Goal: Navigation & Orientation: Find specific page/section

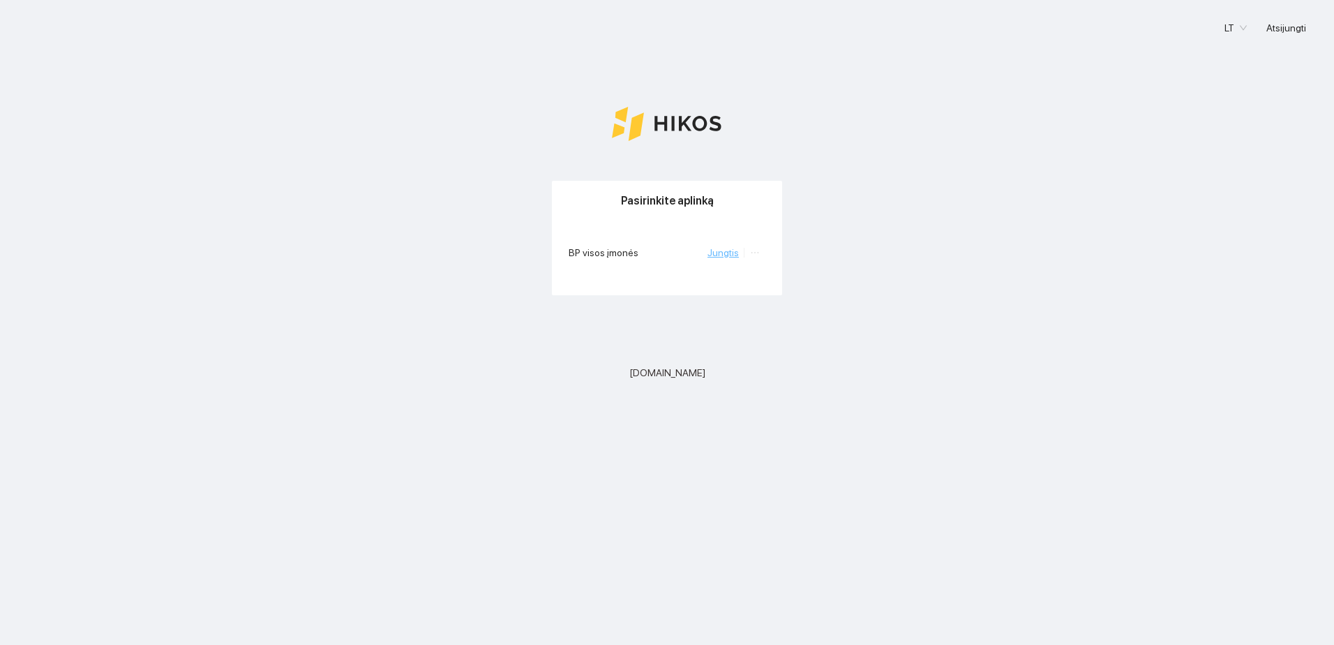
click at [734, 252] on link "Jungtis" at bounding box center [723, 252] width 31 height 11
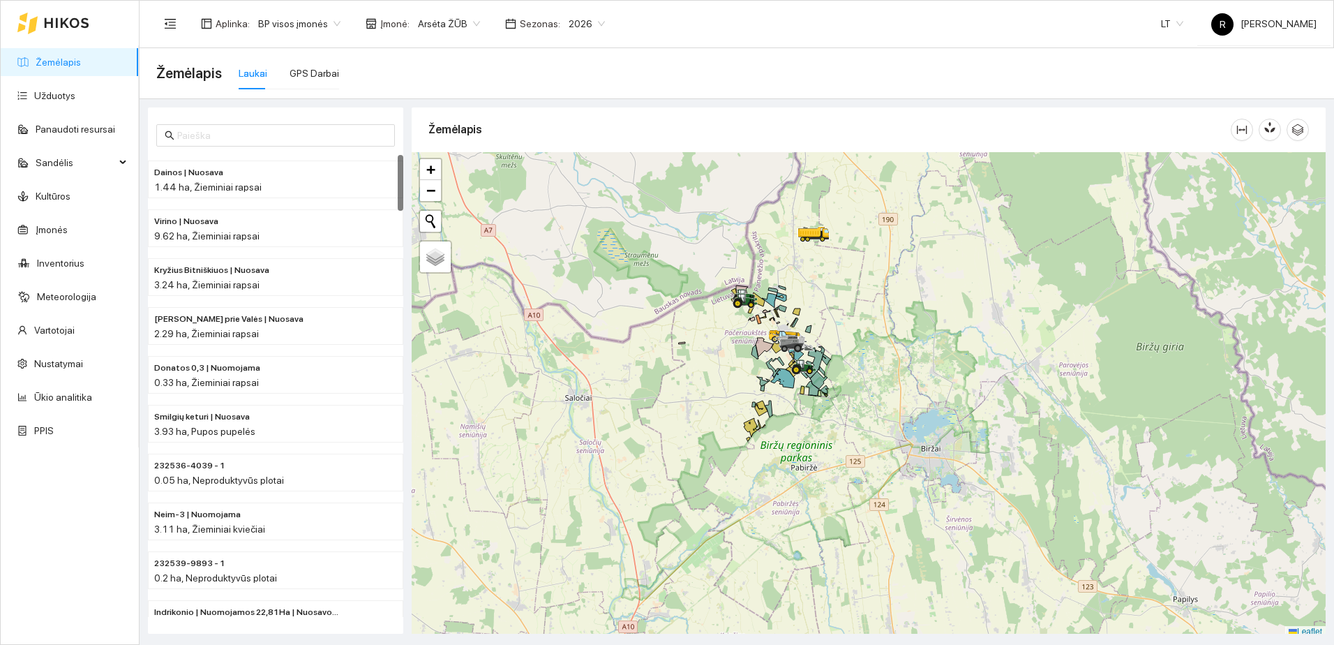
scroll to position [4, 0]
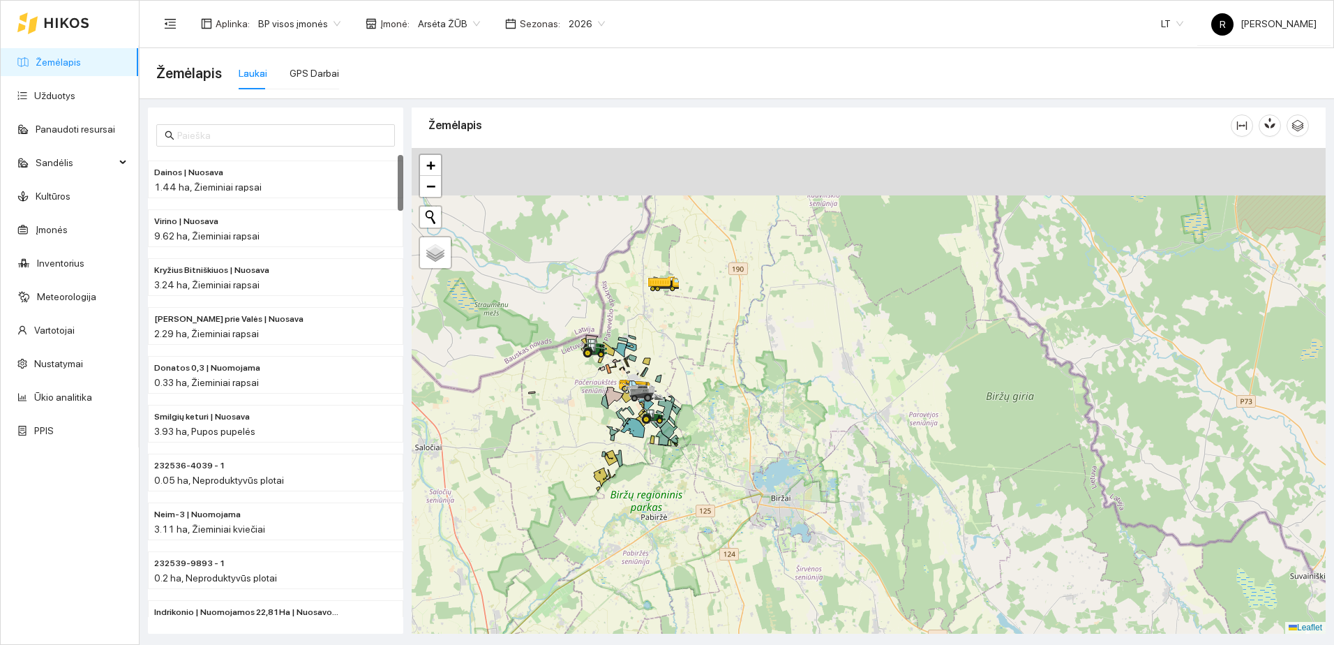
drag, startPoint x: 758, startPoint y: 277, endPoint x: 602, endPoint y: 337, distance: 166.8
click at [602, 337] on div at bounding box center [869, 391] width 914 height 486
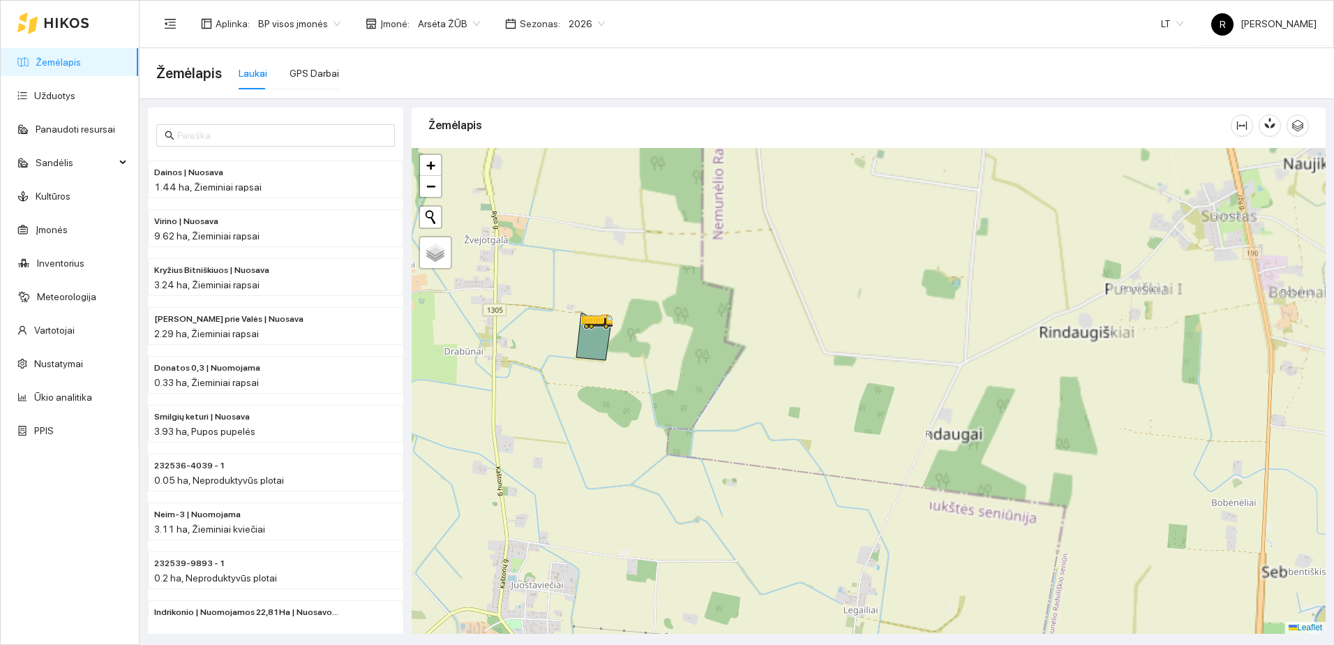
drag, startPoint x: 553, startPoint y: 264, endPoint x: 588, endPoint y: 356, distance: 98.5
click at [615, 396] on div at bounding box center [869, 391] width 914 height 486
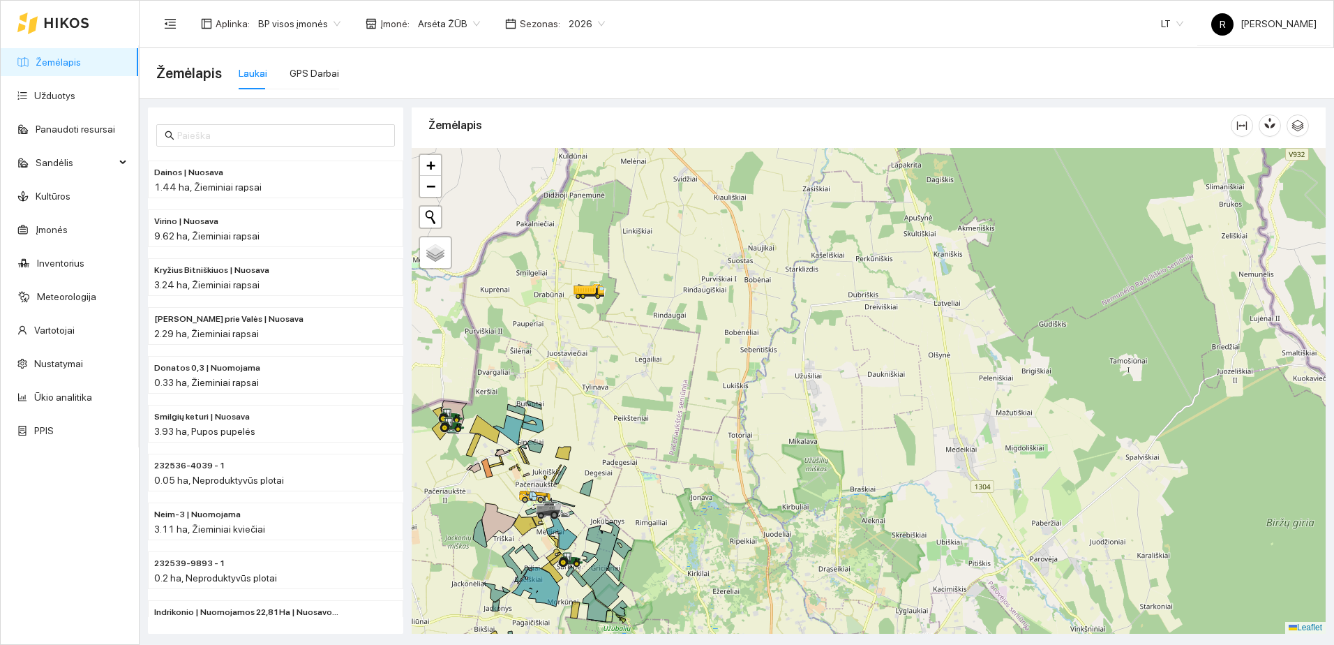
drag, startPoint x: 568, startPoint y: 410, endPoint x: 588, endPoint y: 284, distance: 127.2
click at [588, 285] on div at bounding box center [869, 391] width 914 height 486
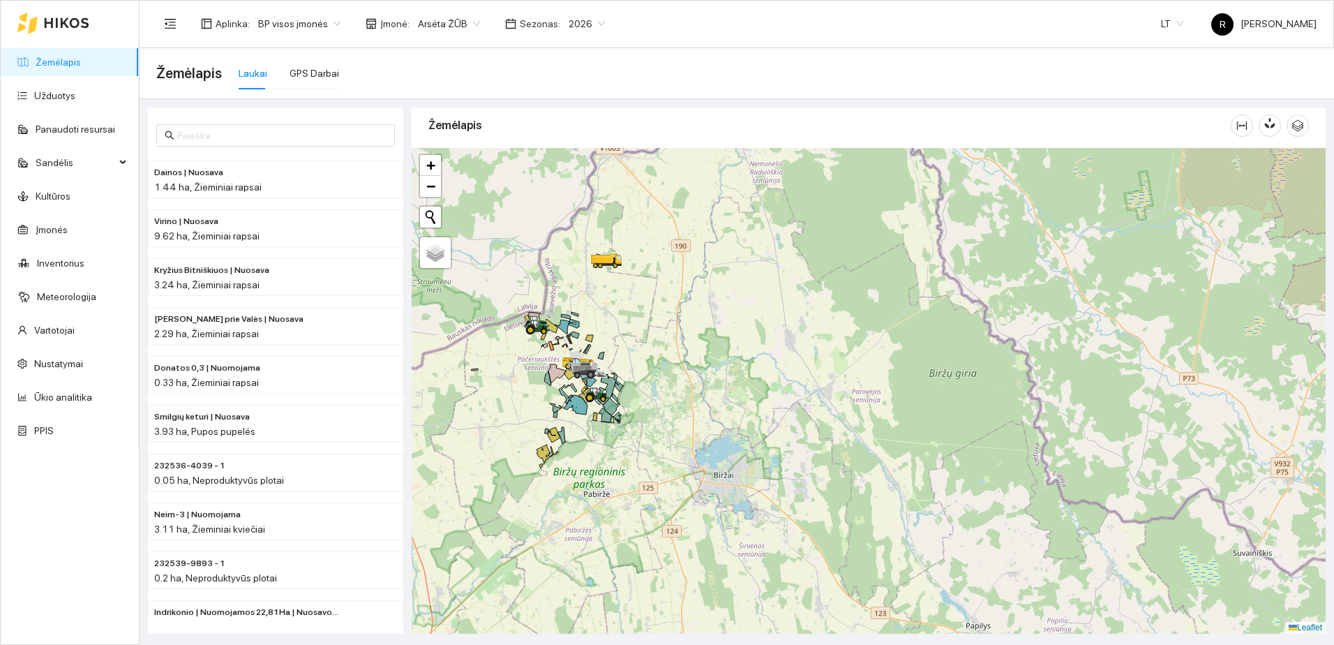
drag, startPoint x: 625, startPoint y: 445, endPoint x: 625, endPoint y: 428, distance: 16.7
click at [625, 428] on div at bounding box center [869, 391] width 914 height 486
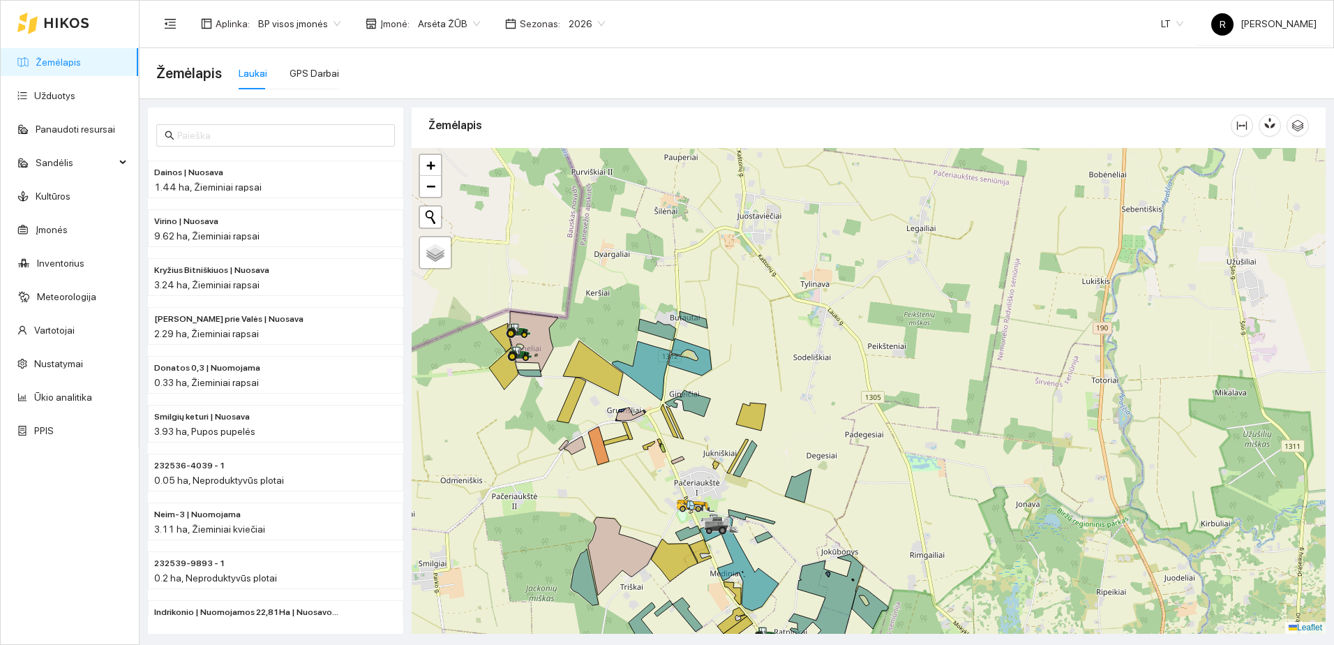
drag, startPoint x: 590, startPoint y: 423, endPoint x: 594, endPoint y: 381, distance: 42.1
click at [594, 381] on div at bounding box center [869, 391] width 914 height 486
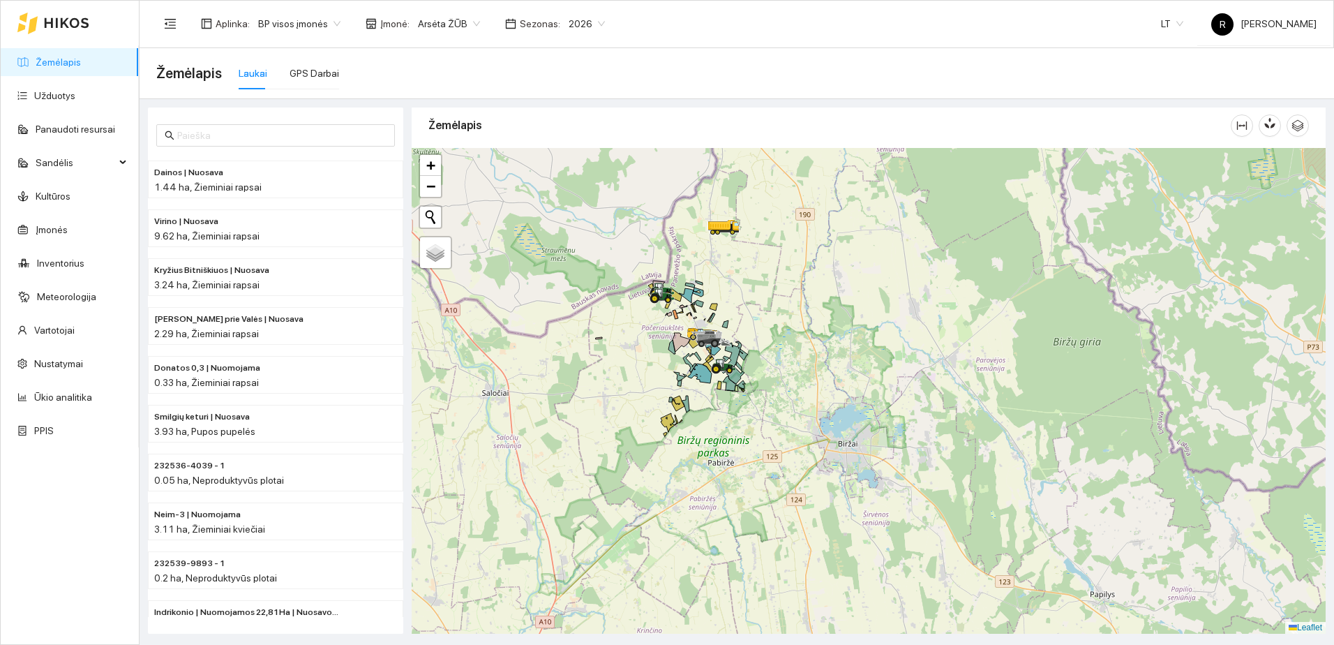
drag, startPoint x: 564, startPoint y: 449, endPoint x: 646, endPoint y: 369, distance: 115.0
click at [652, 368] on div at bounding box center [869, 391] width 914 height 486
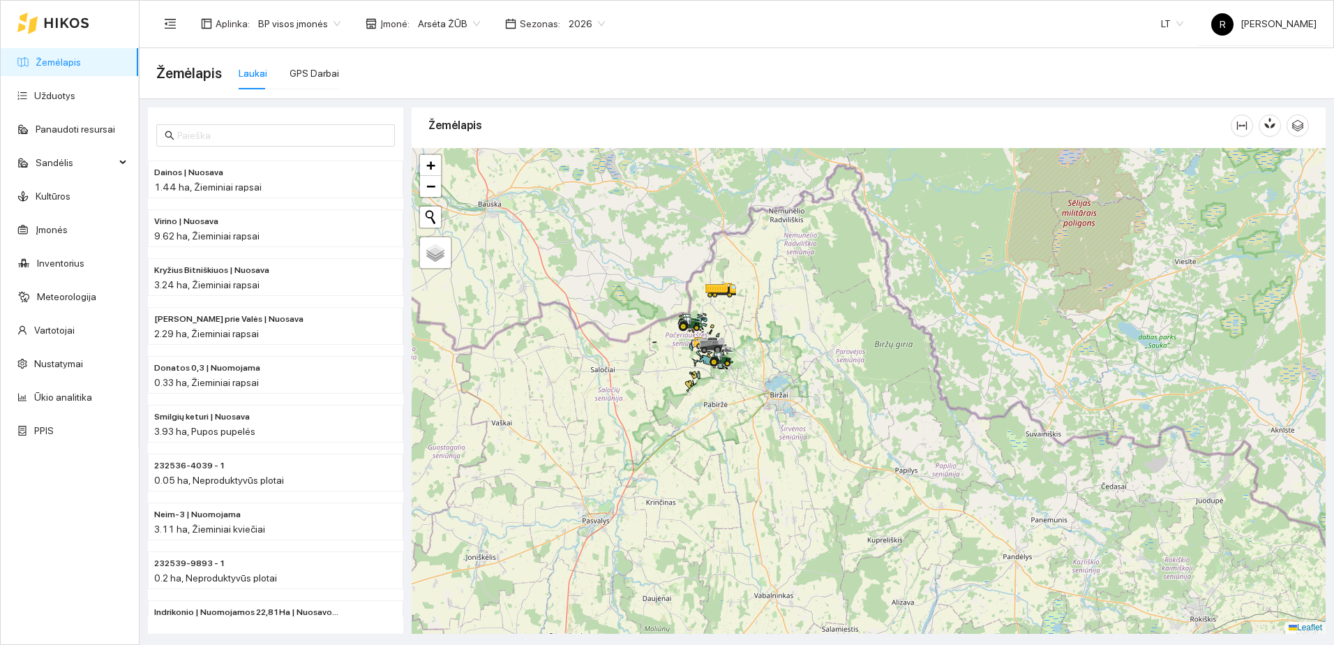
drag, startPoint x: 451, startPoint y: 391, endPoint x: 588, endPoint y: 367, distance: 138.9
click at [586, 367] on div at bounding box center [869, 391] width 914 height 486
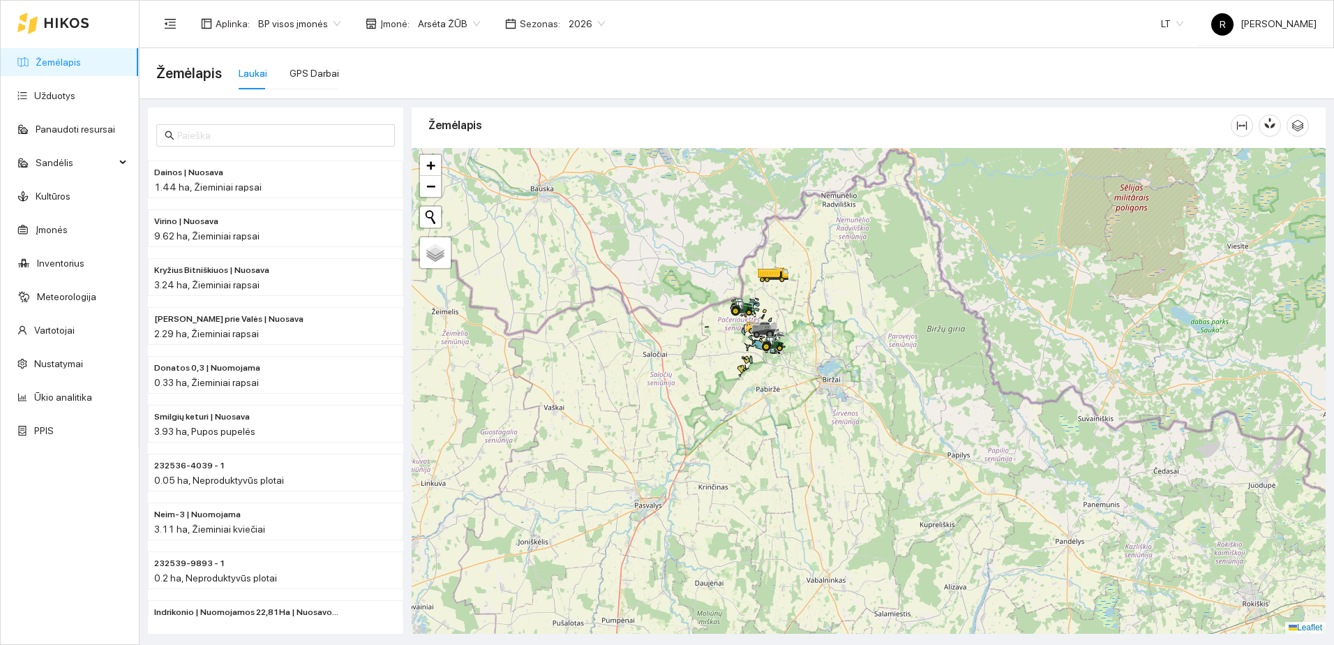
drag, startPoint x: 480, startPoint y: 430, endPoint x: 661, endPoint y: 419, distance: 181.7
click at [651, 419] on div at bounding box center [869, 391] width 914 height 486
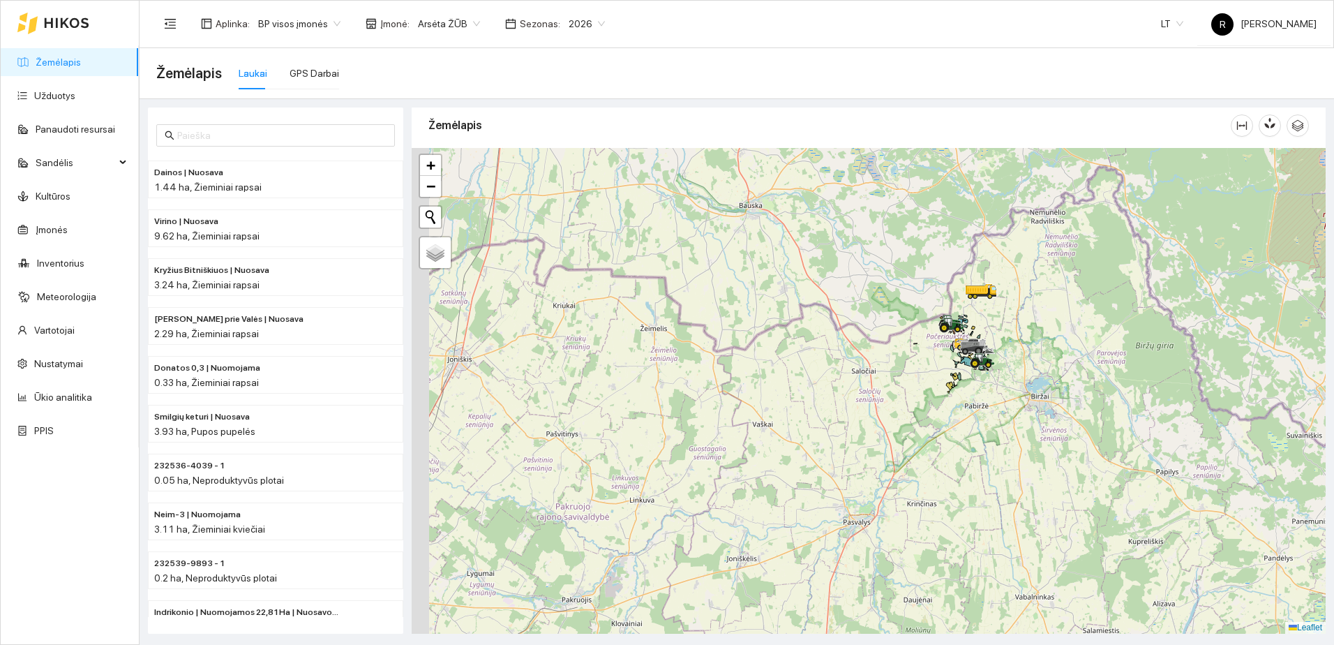
drag, startPoint x: 537, startPoint y: 366, endPoint x: 722, endPoint y: 405, distance: 189.5
click at [750, 404] on div at bounding box center [869, 391] width 914 height 486
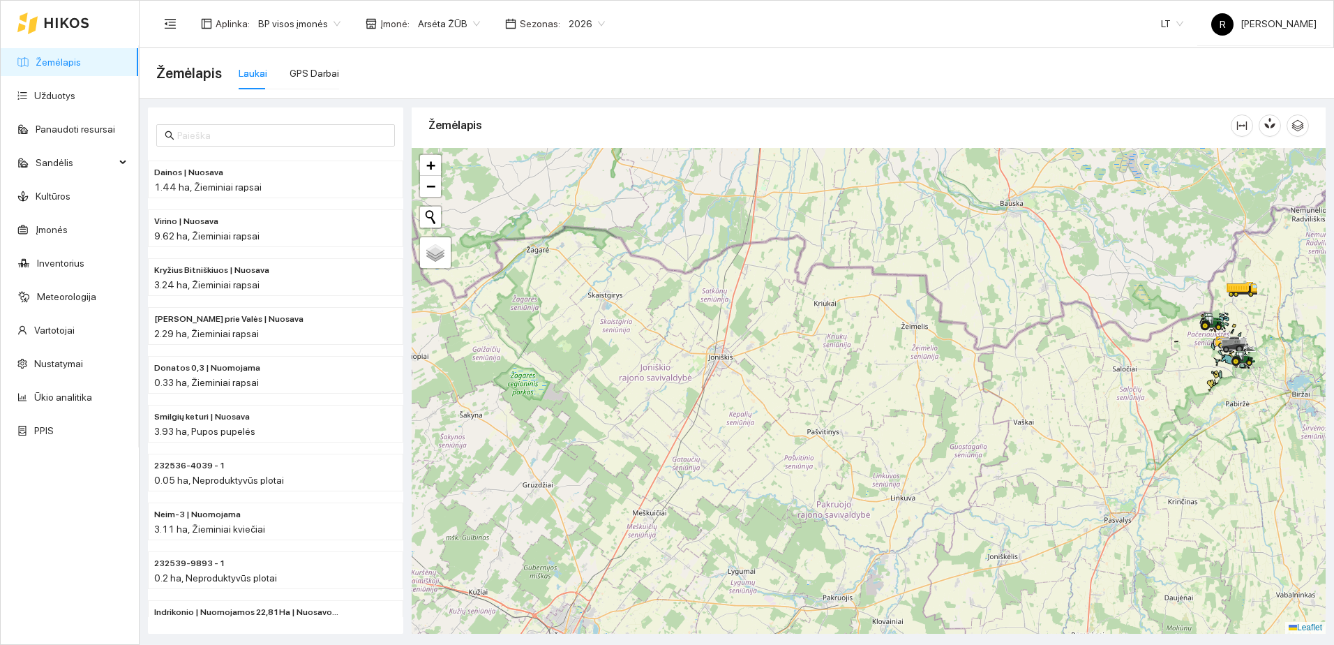
drag, startPoint x: 622, startPoint y: 385, endPoint x: 761, endPoint y: 379, distance: 139.7
click at [760, 380] on div at bounding box center [869, 391] width 914 height 486
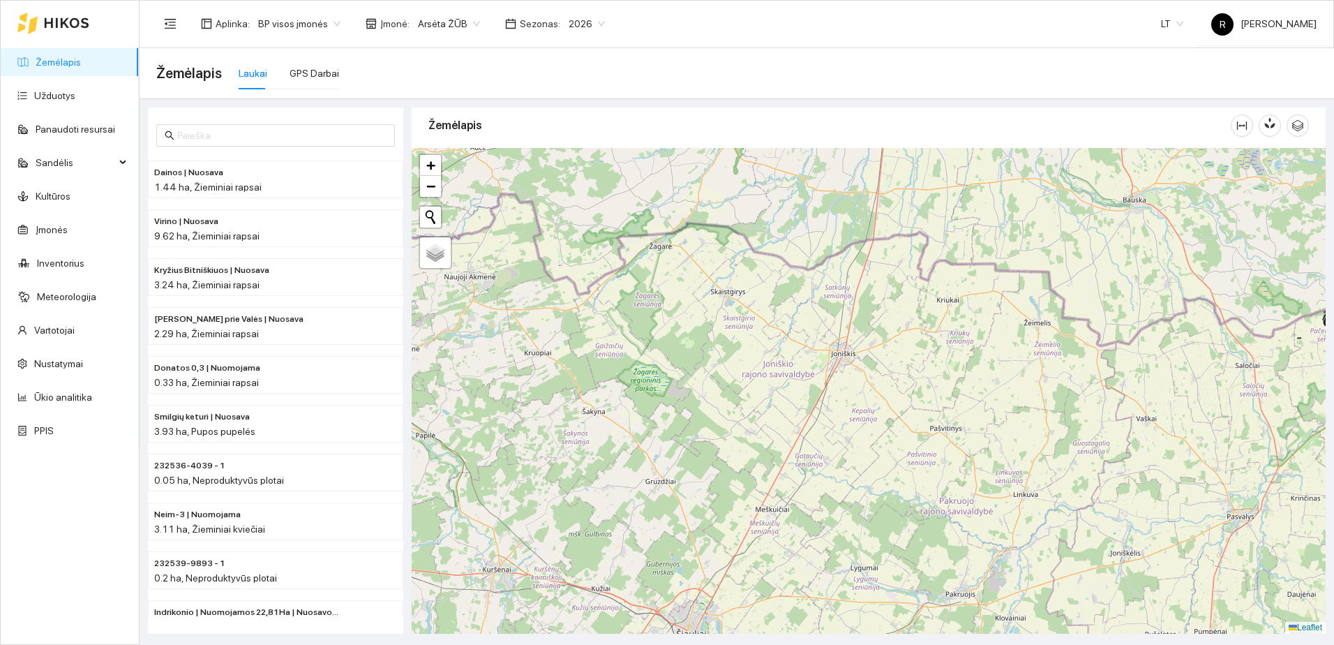
drag, startPoint x: 522, startPoint y: 420, endPoint x: 797, endPoint y: 391, distance: 276.5
click at [797, 391] on div at bounding box center [869, 391] width 914 height 486
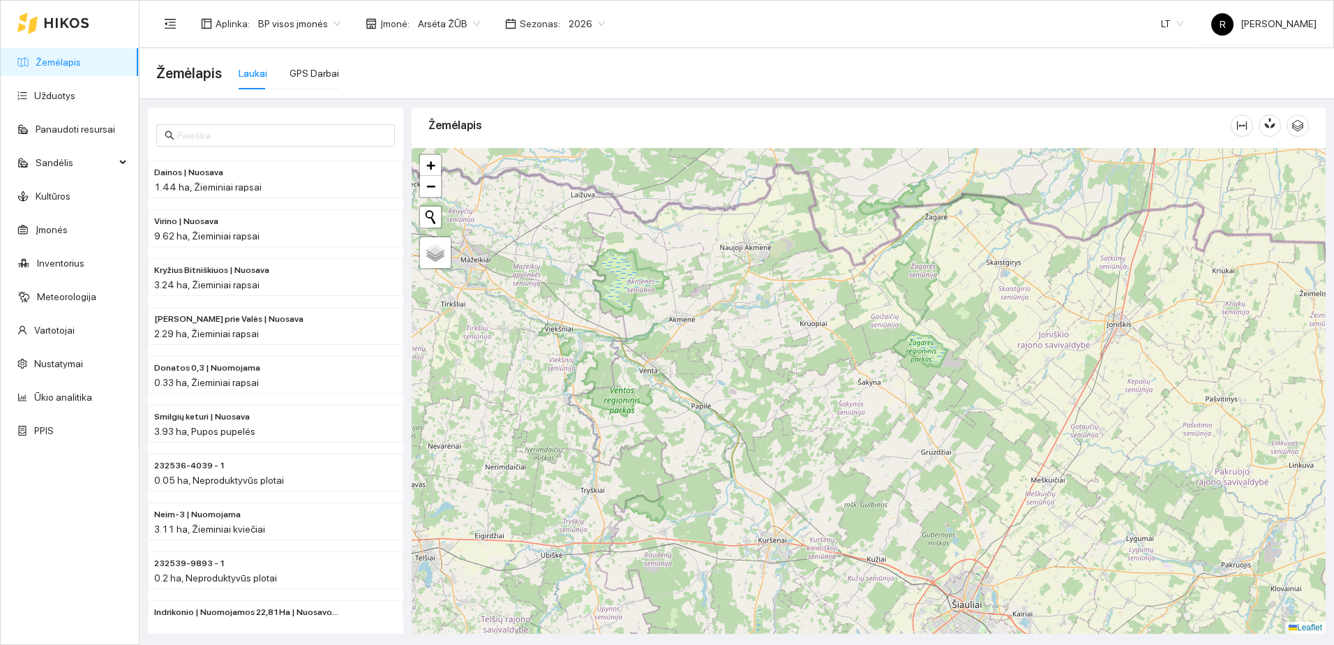
drag, startPoint x: 588, startPoint y: 401, endPoint x: 841, endPoint y: 411, distance: 252.8
click at [841, 411] on div at bounding box center [869, 391] width 914 height 486
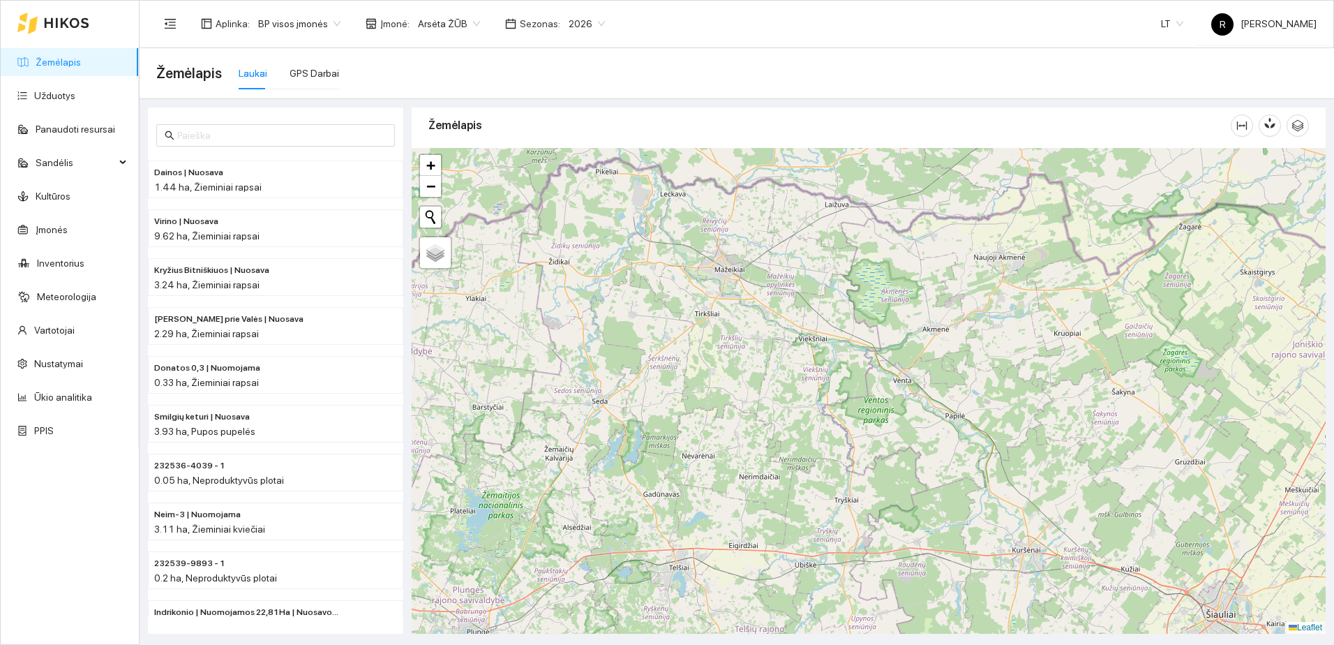
click at [467, 22] on span "Arsėta ŽŪB" at bounding box center [449, 23] width 62 height 21
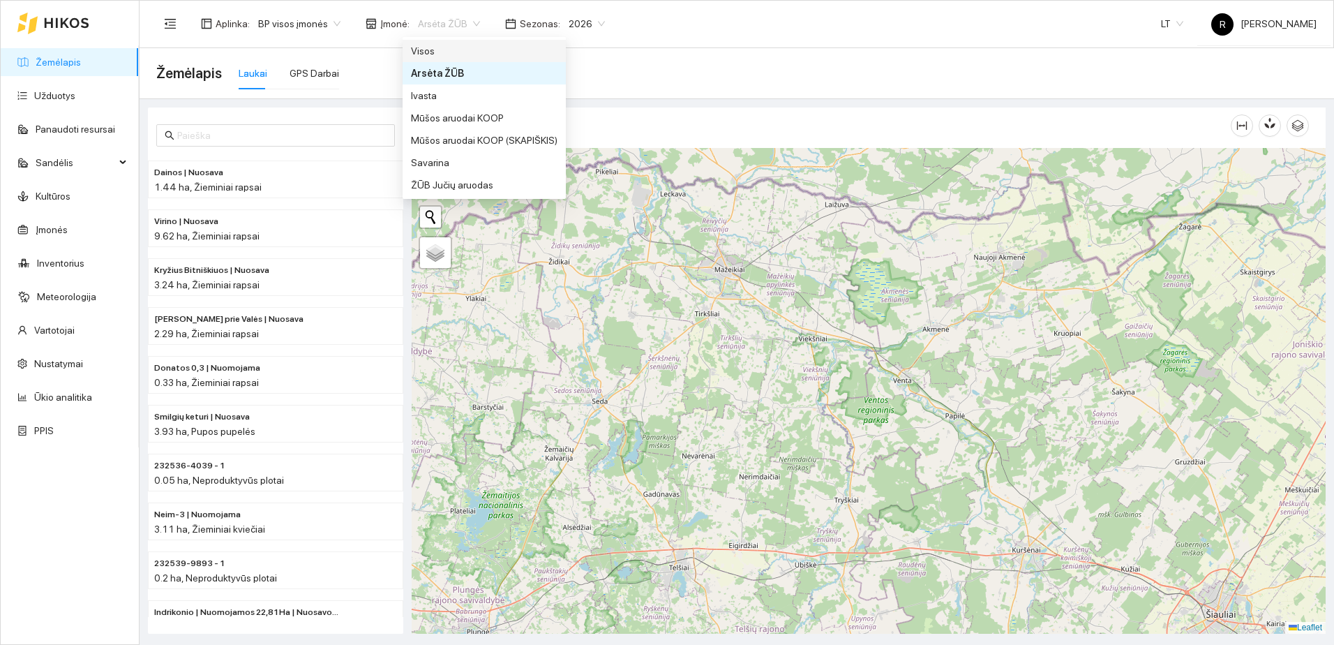
click at [429, 52] on div "Visos" at bounding box center [484, 50] width 147 height 15
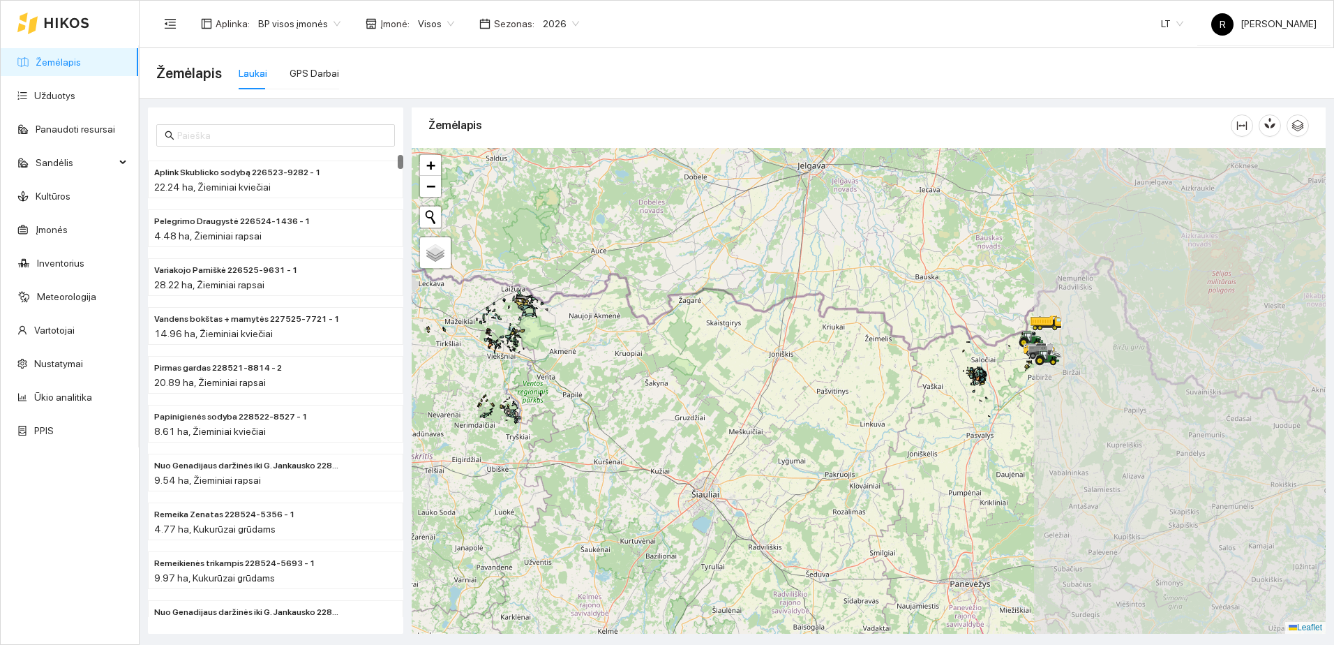
drag, startPoint x: 1015, startPoint y: 430, endPoint x: 707, endPoint y: 421, distance: 308.5
click at [707, 421] on div at bounding box center [869, 391] width 914 height 486
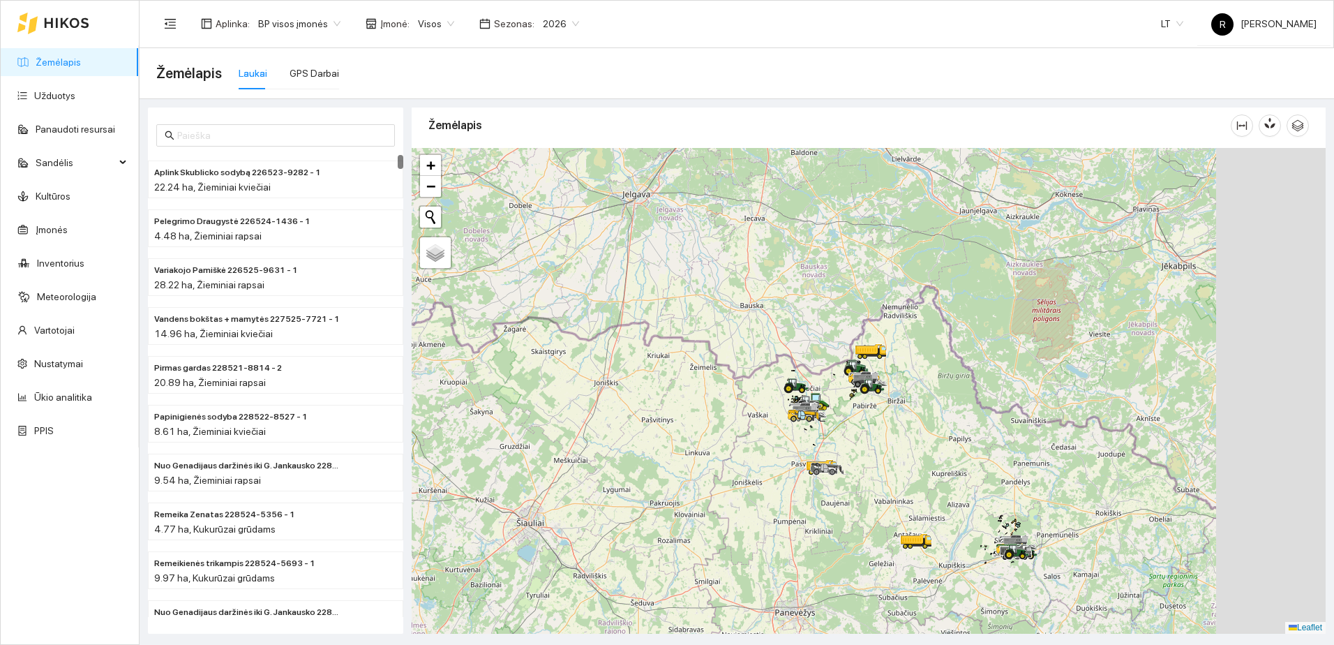
drag, startPoint x: 912, startPoint y: 423, endPoint x: 798, endPoint y: 440, distance: 115.0
click at [793, 440] on div at bounding box center [869, 391] width 914 height 486
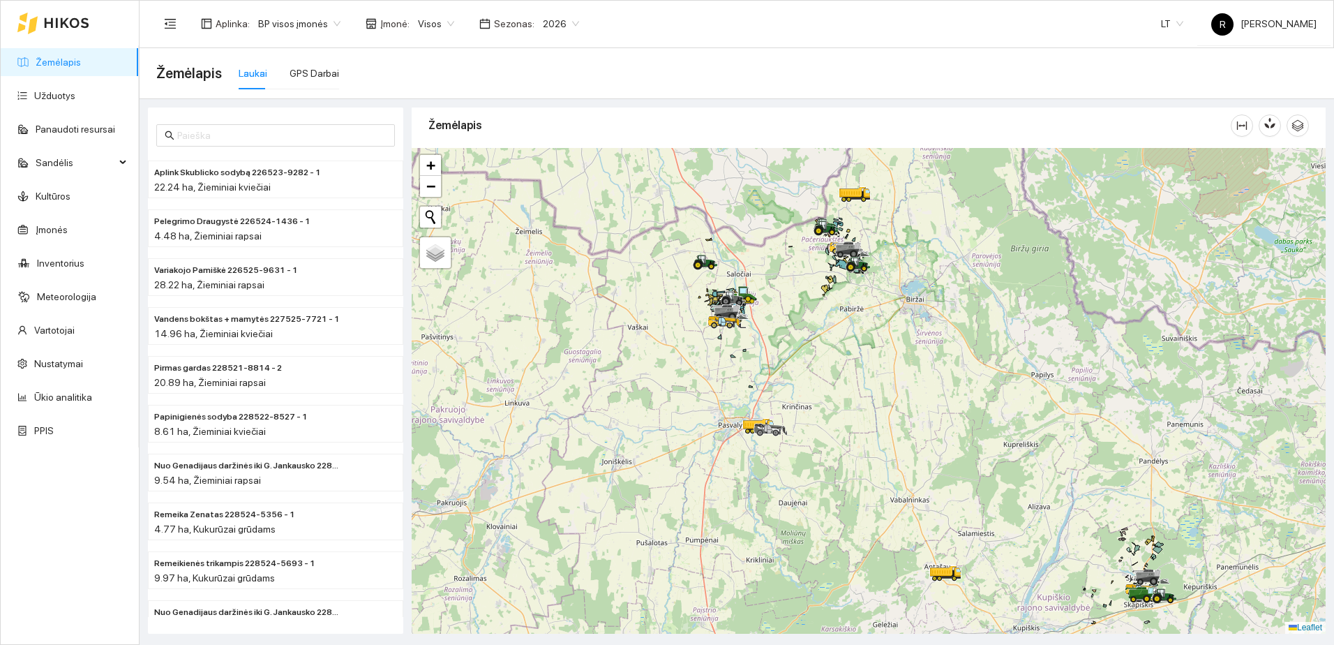
drag, startPoint x: 738, startPoint y: 458, endPoint x: 838, endPoint y: 493, distance: 106.6
click at [838, 493] on div at bounding box center [869, 391] width 914 height 486
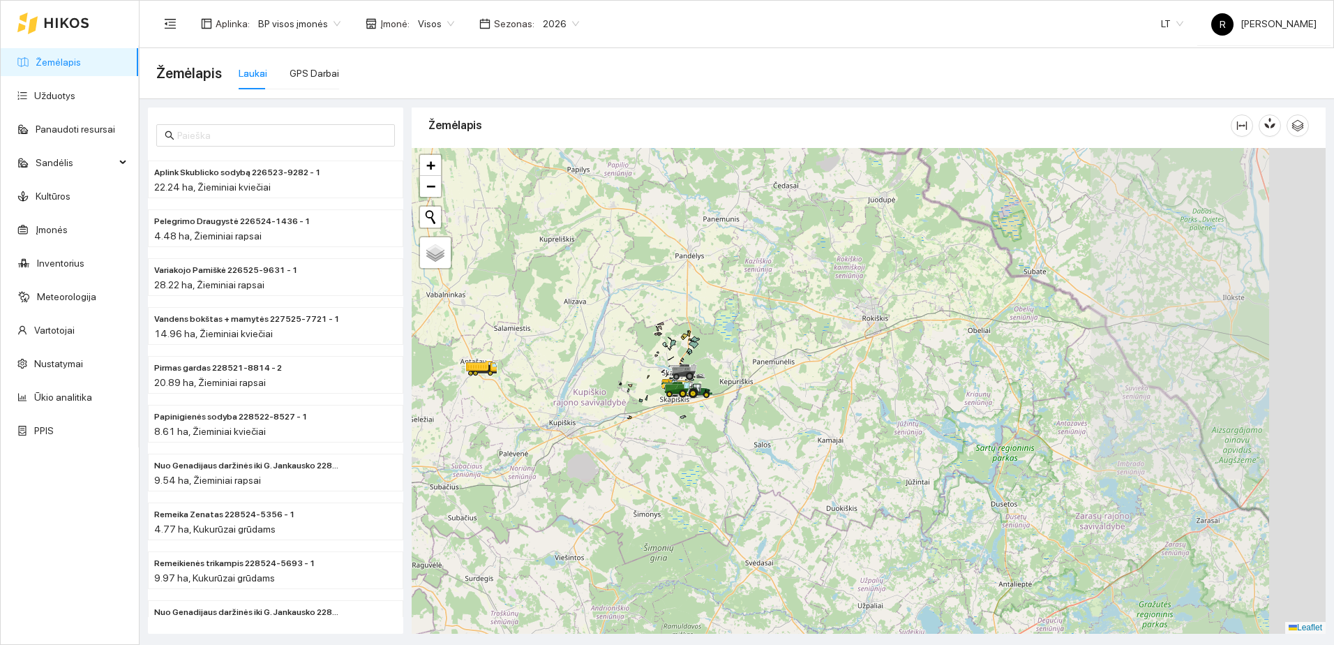
drag, startPoint x: 742, startPoint y: 477, endPoint x: 484, endPoint y: 506, distance: 259.8
click at [483, 507] on div at bounding box center [869, 391] width 914 height 486
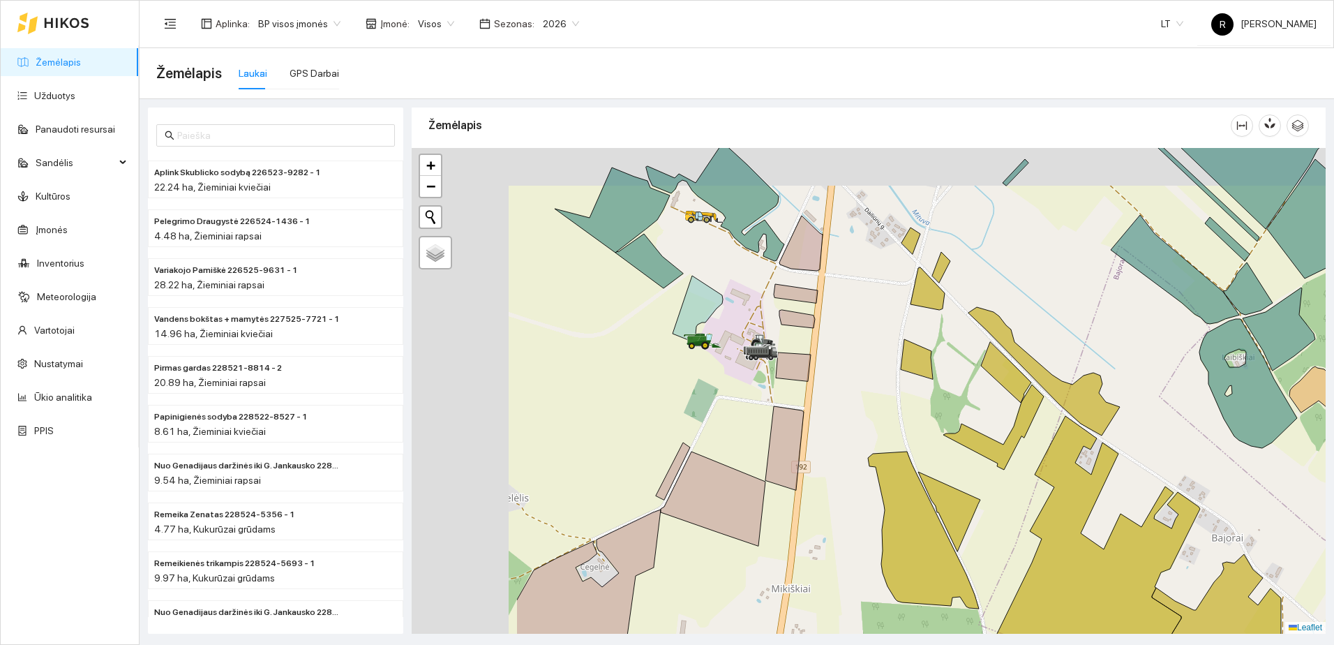
drag, startPoint x: 675, startPoint y: 355, endPoint x: 721, endPoint y: 366, distance: 47.2
click at [721, 366] on div at bounding box center [869, 391] width 914 height 486
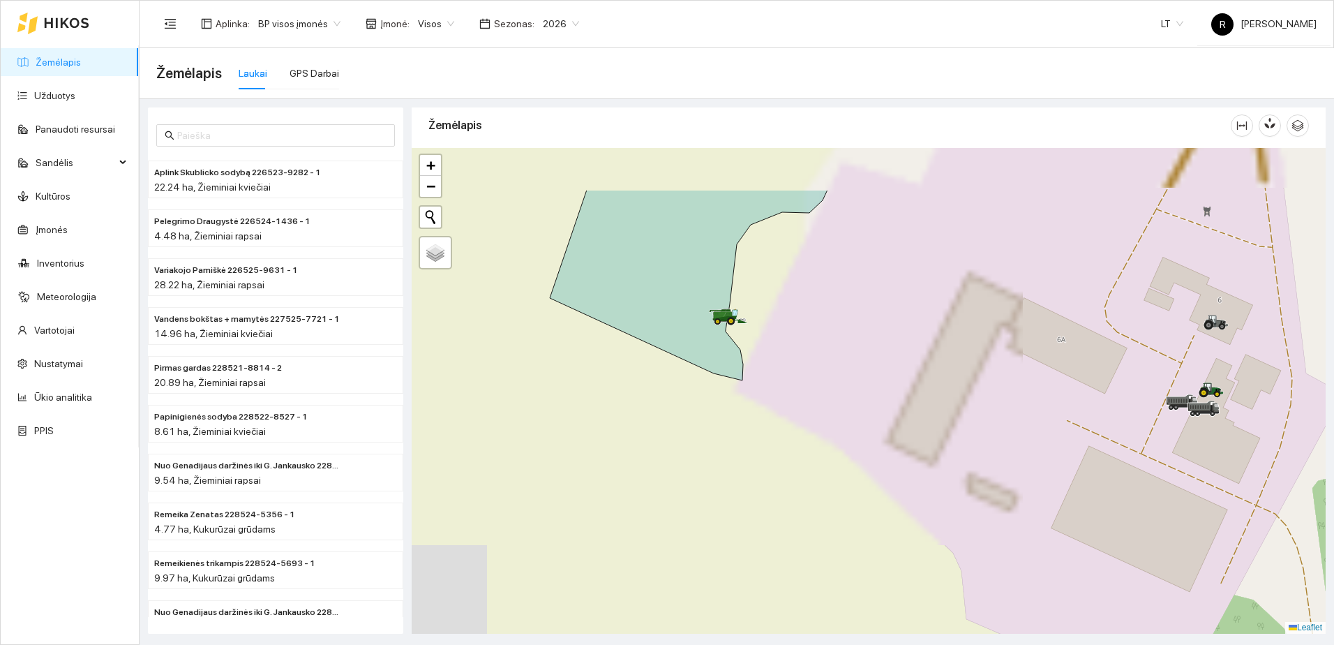
drag, startPoint x: 714, startPoint y: 380, endPoint x: 766, endPoint y: 432, distance: 73.5
click at [766, 432] on div at bounding box center [869, 391] width 914 height 486
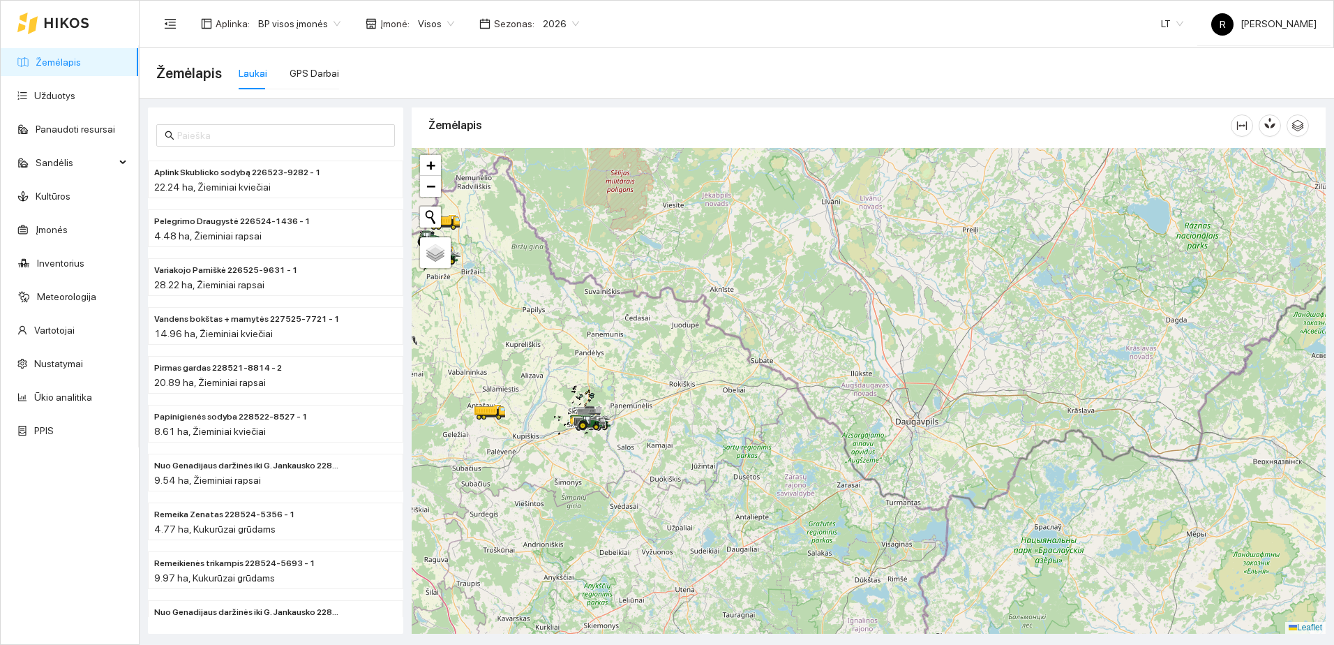
drag, startPoint x: 495, startPoint y: 453, endPoint x: 794, endPoint y: 426, distance: 299.8
click at [792, 427] on div at bounding box center [869, 391] width 914 height 486
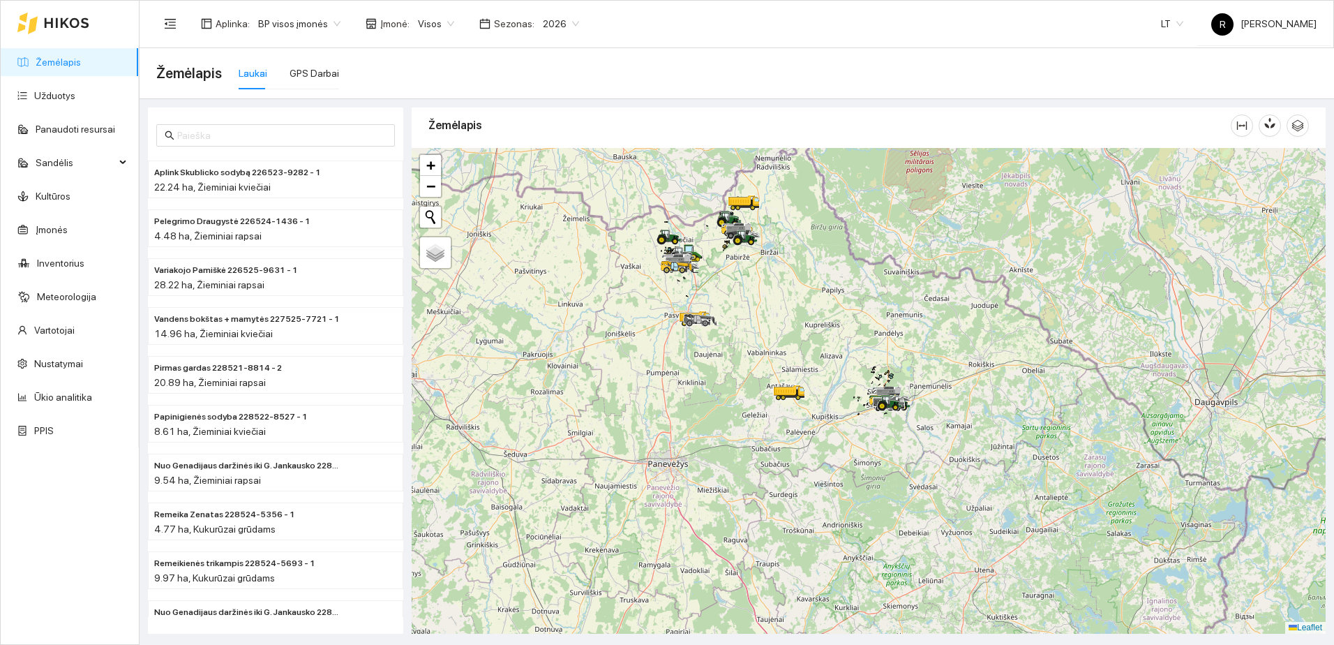
drag, startPoint x: 679, startPoint y: 414, endPoint x: 888, endPoint y: 447, distance: 211.3
click at [889, 450] on div at bounding box center [869, 391] width 914 height 486
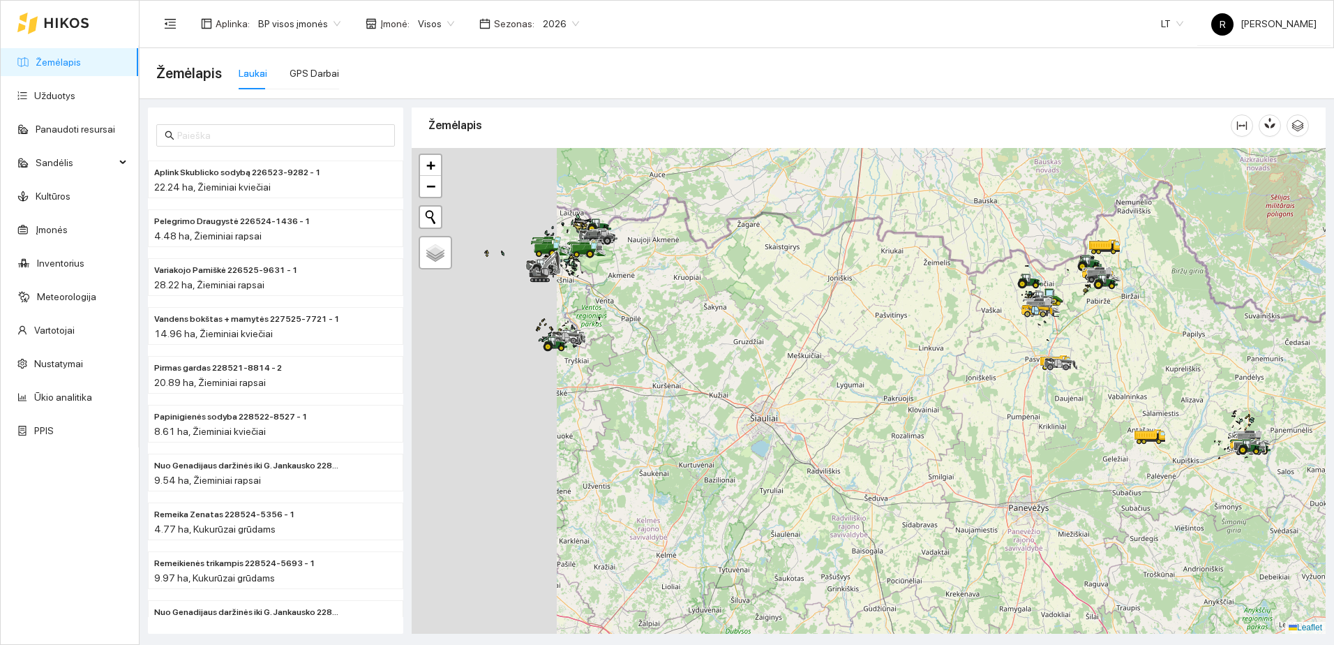
drag, startPoint x: 651, startPoint y: 420, endPoint x: 903, endPoint y: 444, distance: 253.0
click at [903, 444] on div at bounding box center [869, 391] width 914 height 486
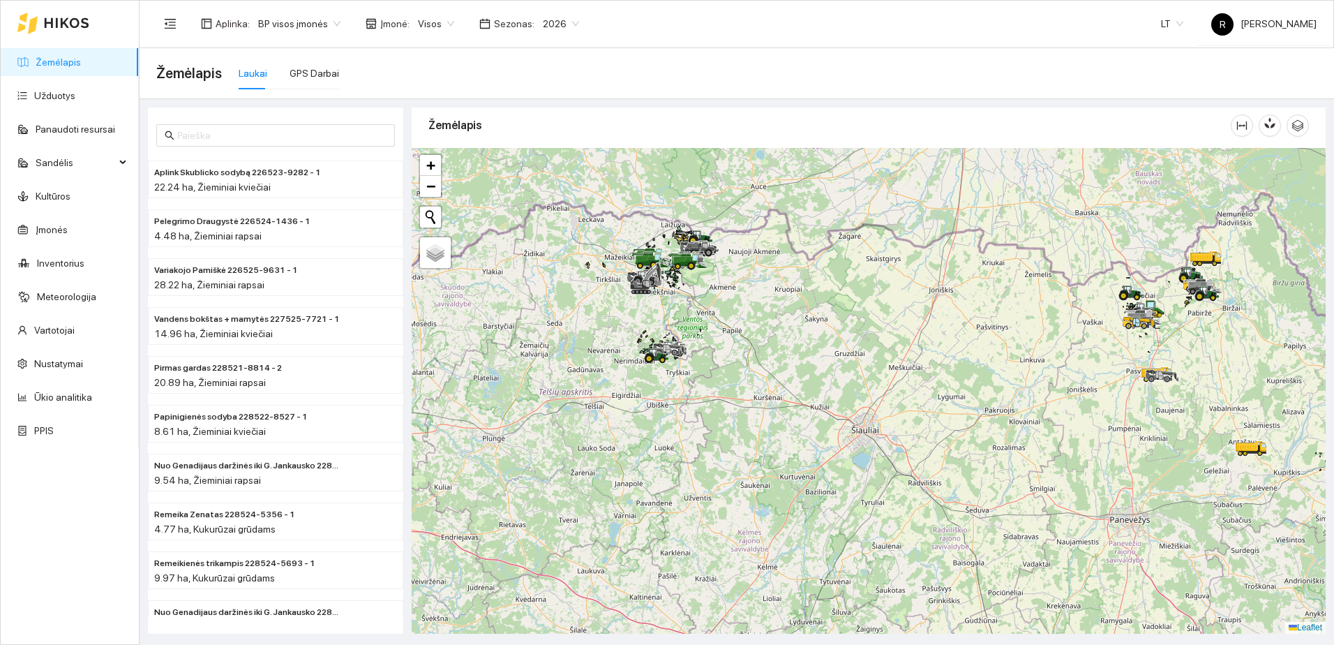
drag, startPoint x: 748, startPoint y: 337, endPoint x: 825, endPoint y: 500, distance: 180.1
click at [825, 500] on div at bounding box center [869, 391] width 914 height 486
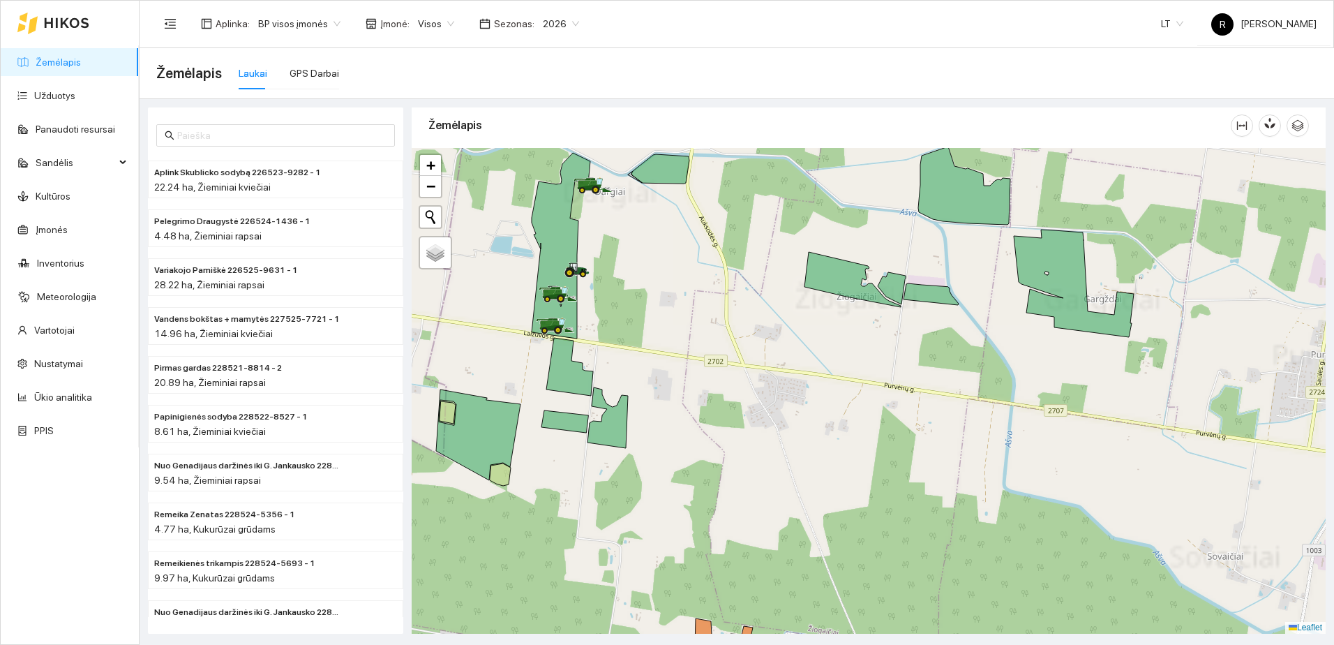
drag, startPoint x: 601, startPoint y: 322, endPoint x: 673, endPoint y: 397, distance: 103.6
click at [673, 397] on div at bounding box center [869, 391] width 914 height 486
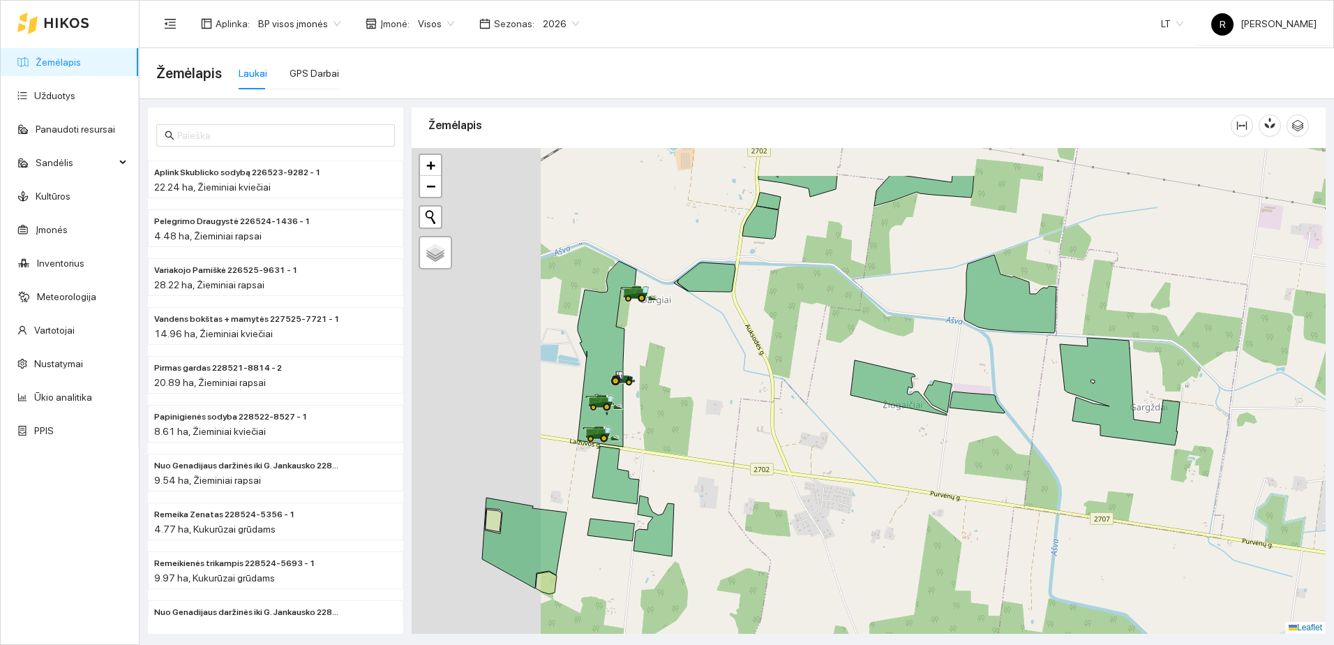
drag, startPoint x: 436, startPoint y: 300, endPoint x: 650, endPoint y: 398, distance: 234.8
click at [636, 398] on icon at bounding box center [607, 354] width 59 height 186
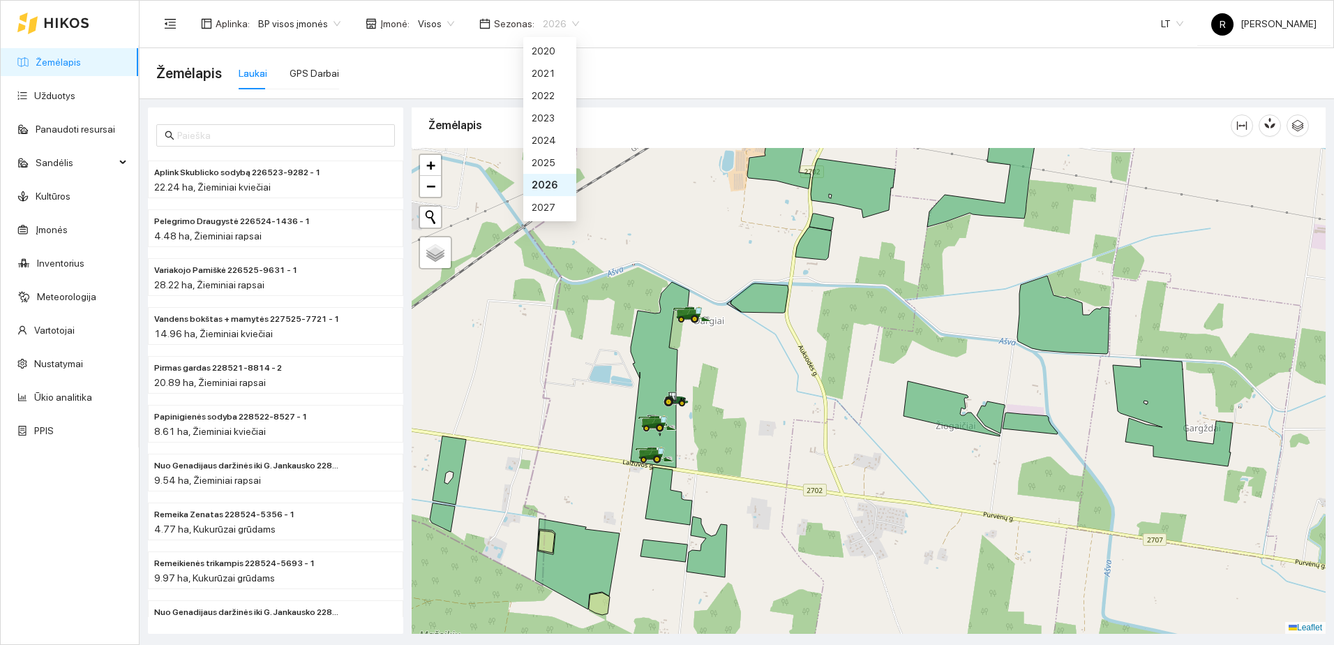
click at [565, 22] on span "2026" at bounding box center [561, 23] width 36 height 21
click at [544, 163] on div "2025" at bounding box center [550, 162] width 36 height 15
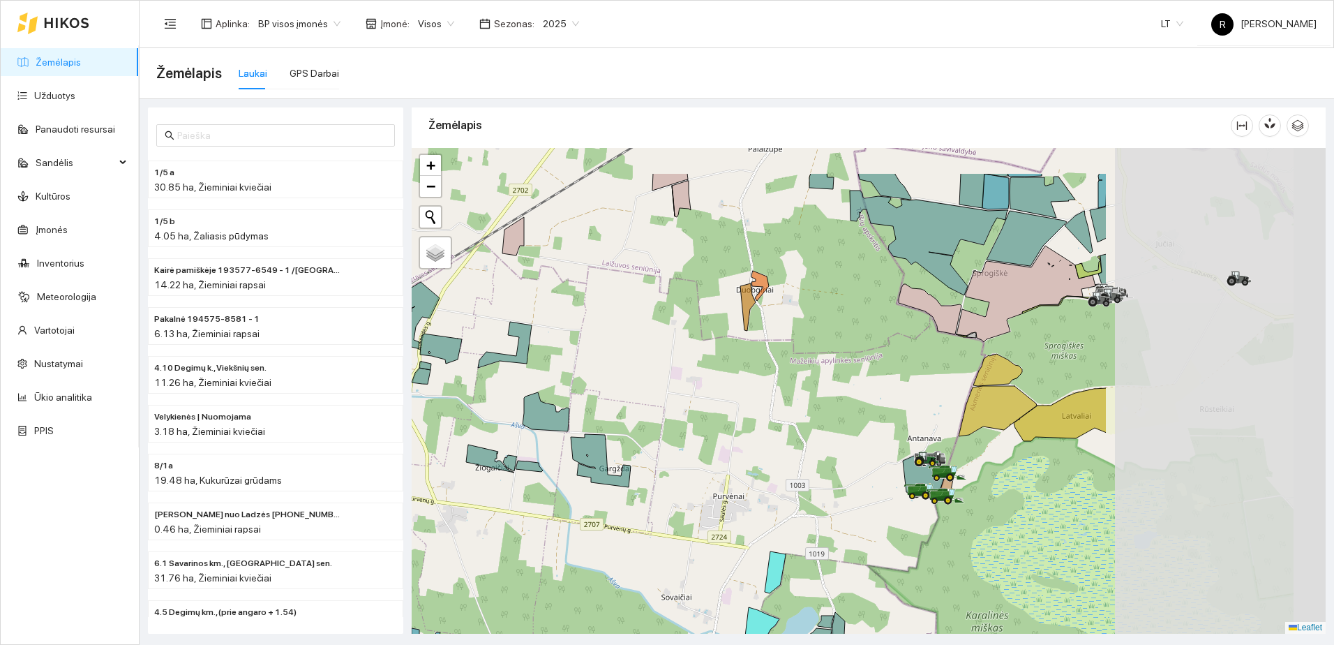
drag, startPoint x: 1041, startPoint y: 368, endPoint x: 704, endPoint y: 451, distance: 347.3
click at [692, 452] on div at bounding box center [869, 391] width 914 height 486
